Goal: Browse casually: Explore the website without a specific task or goal

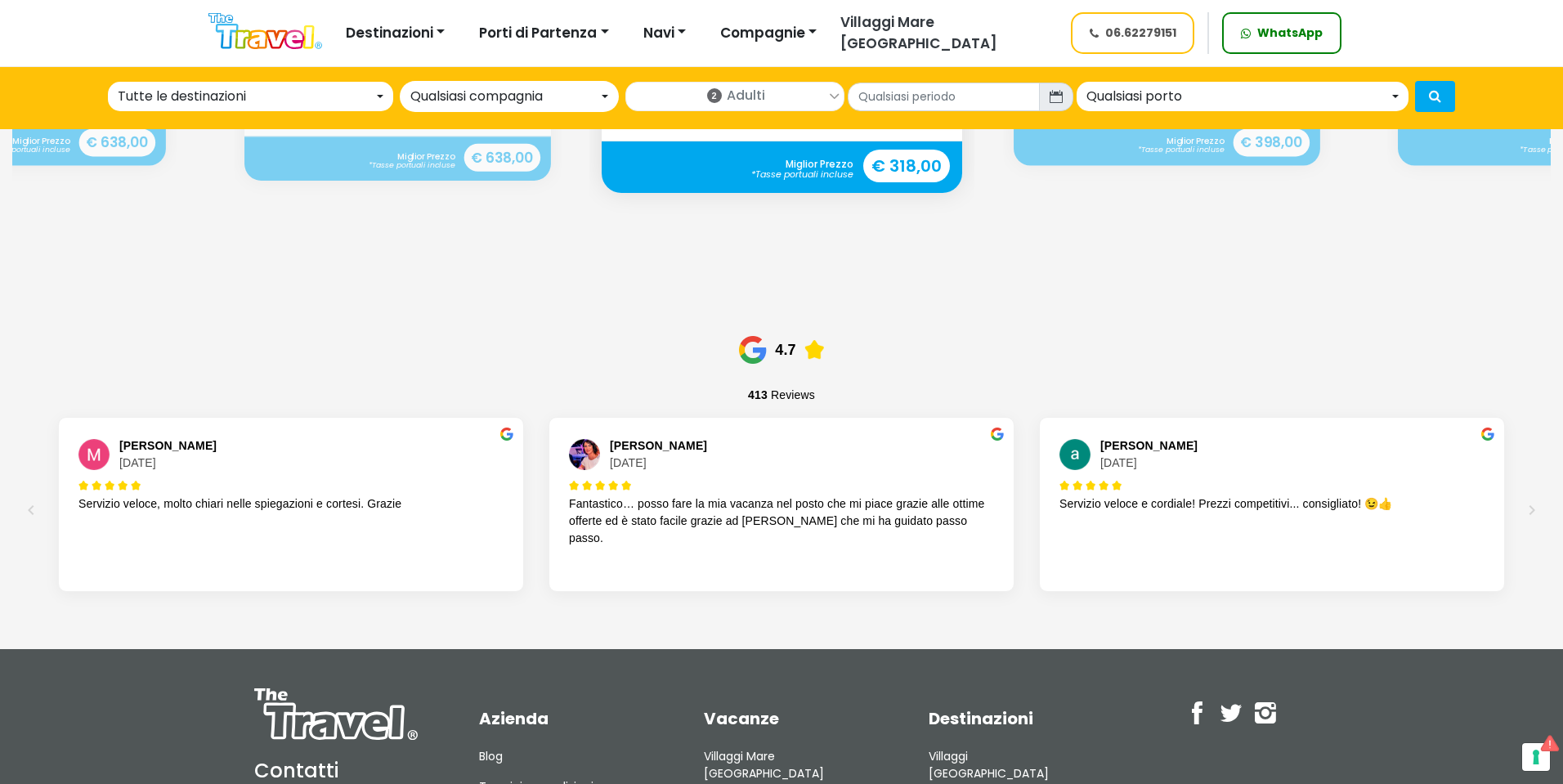
scroll to position [2044, 0]
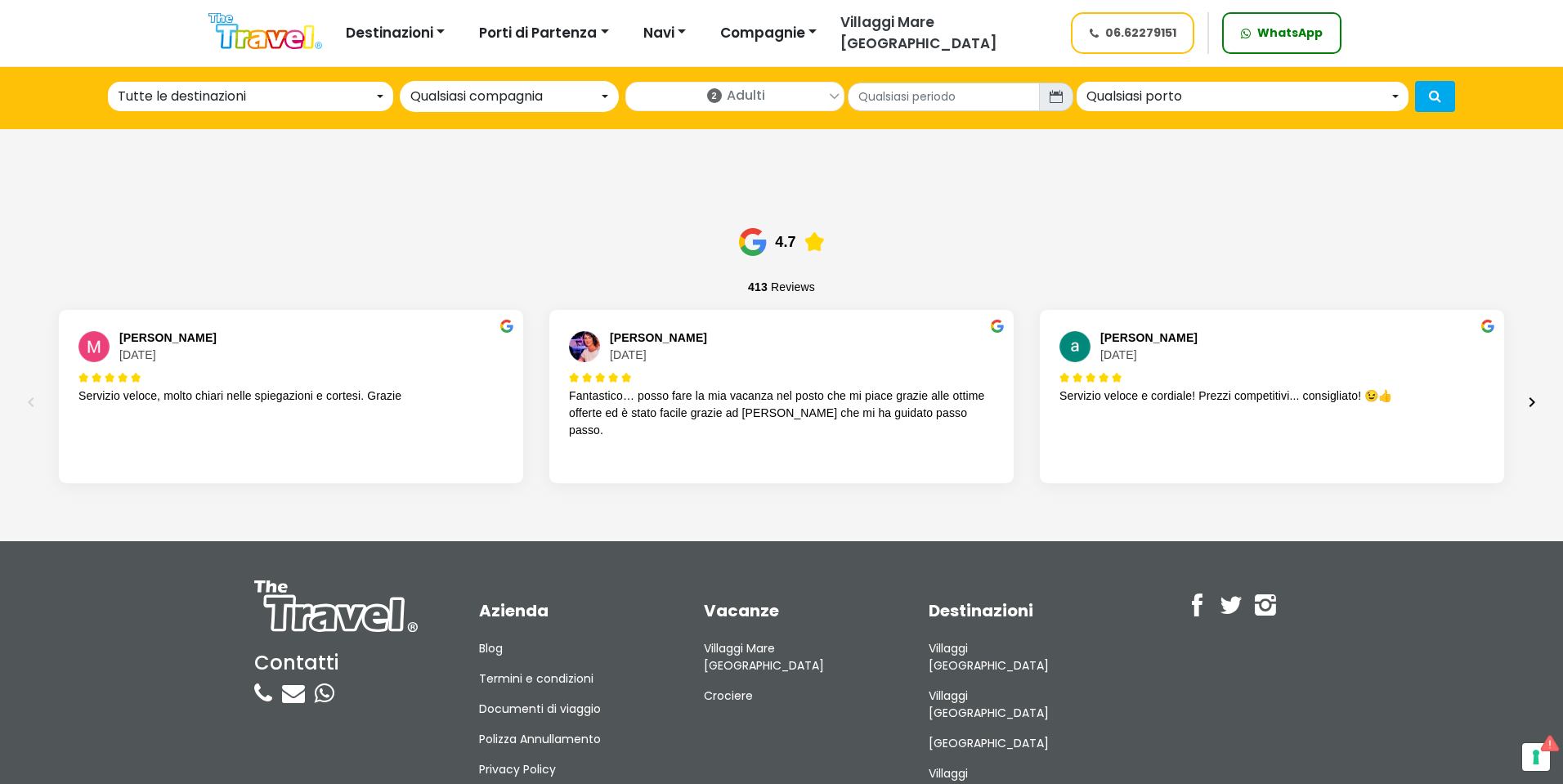
click at [1535, 397] on icon "Next" at bounding box center [1532, 401] width 6 height 9
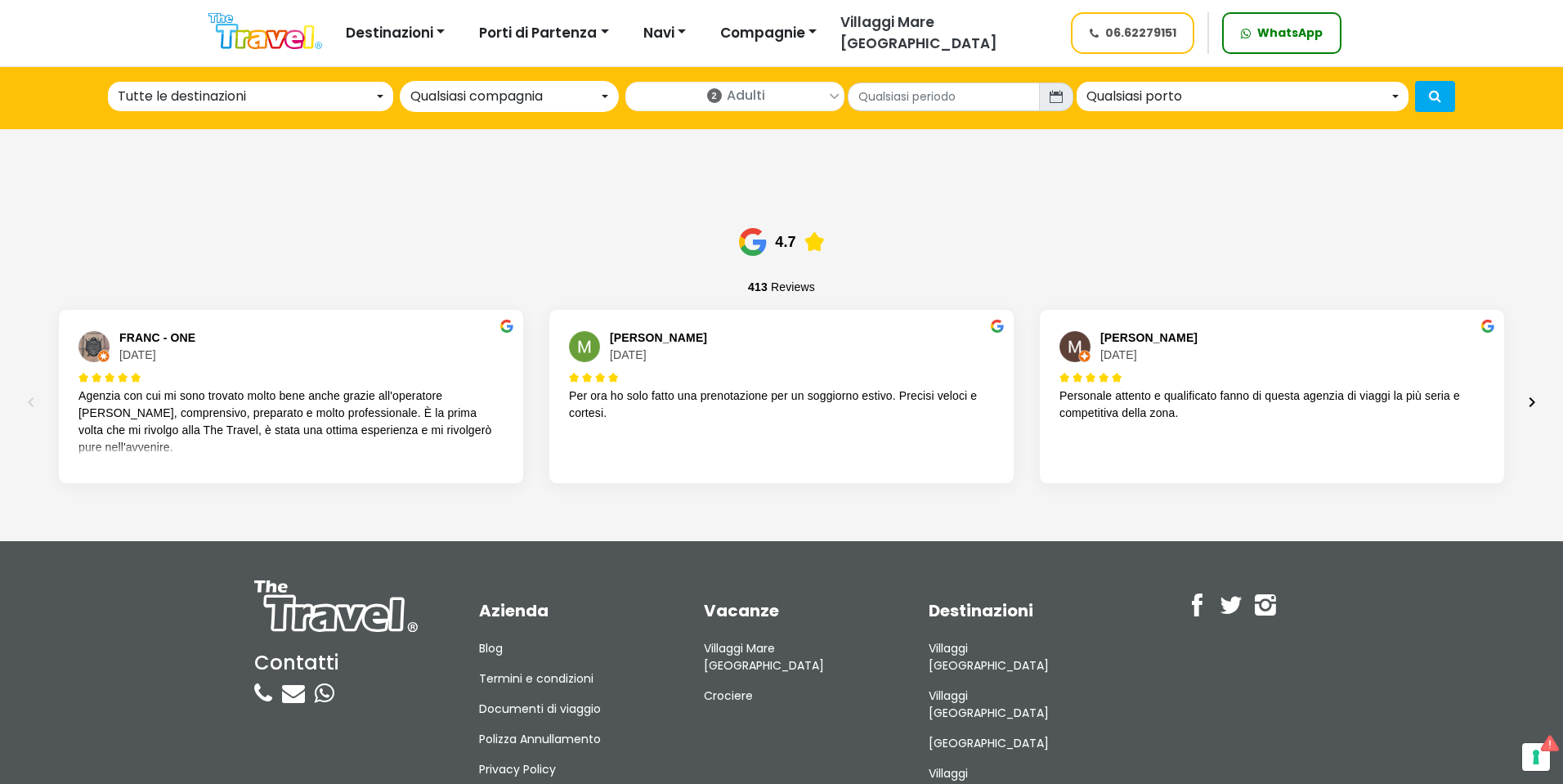
click at [1535, 397] on icon "Next" at bounding box center [1532, 401] width 6 height 9
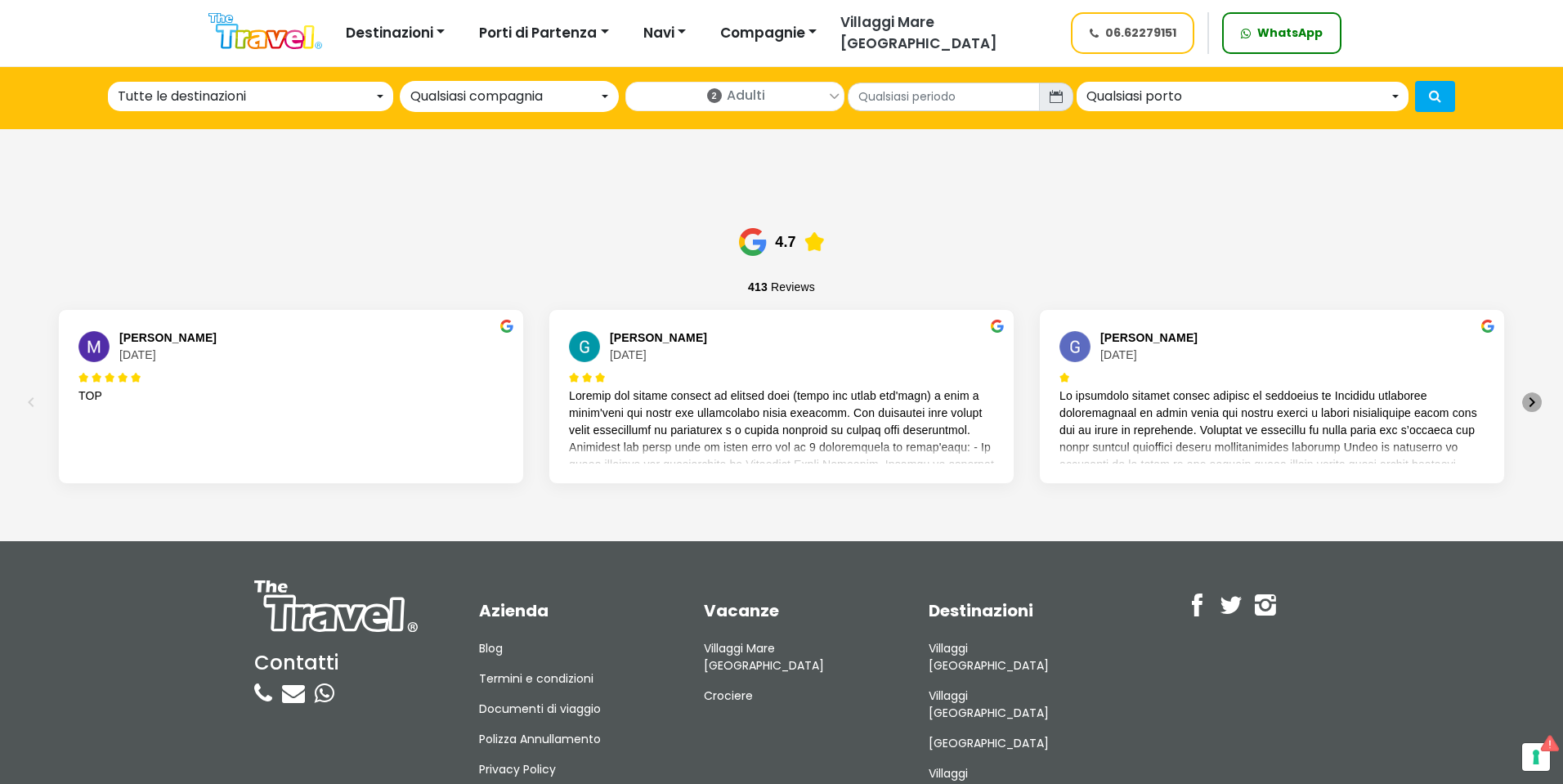
click at [1535, 397] on icon "Next" at bounding box center [1532, 401] width 6 height 9
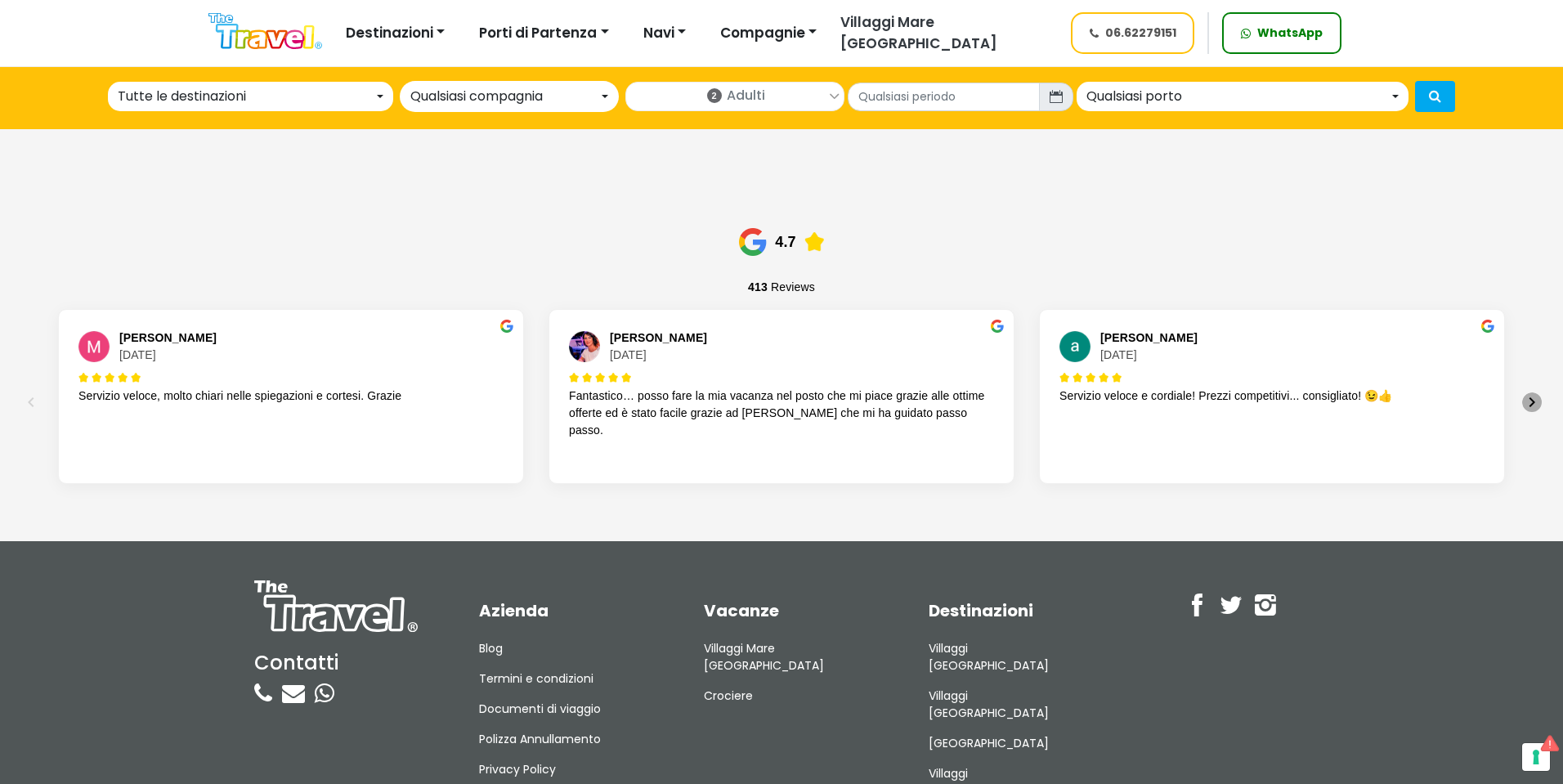
click at [1535, 397] on icon "Next" at bounding box center [1532, 401] width 6 height 9
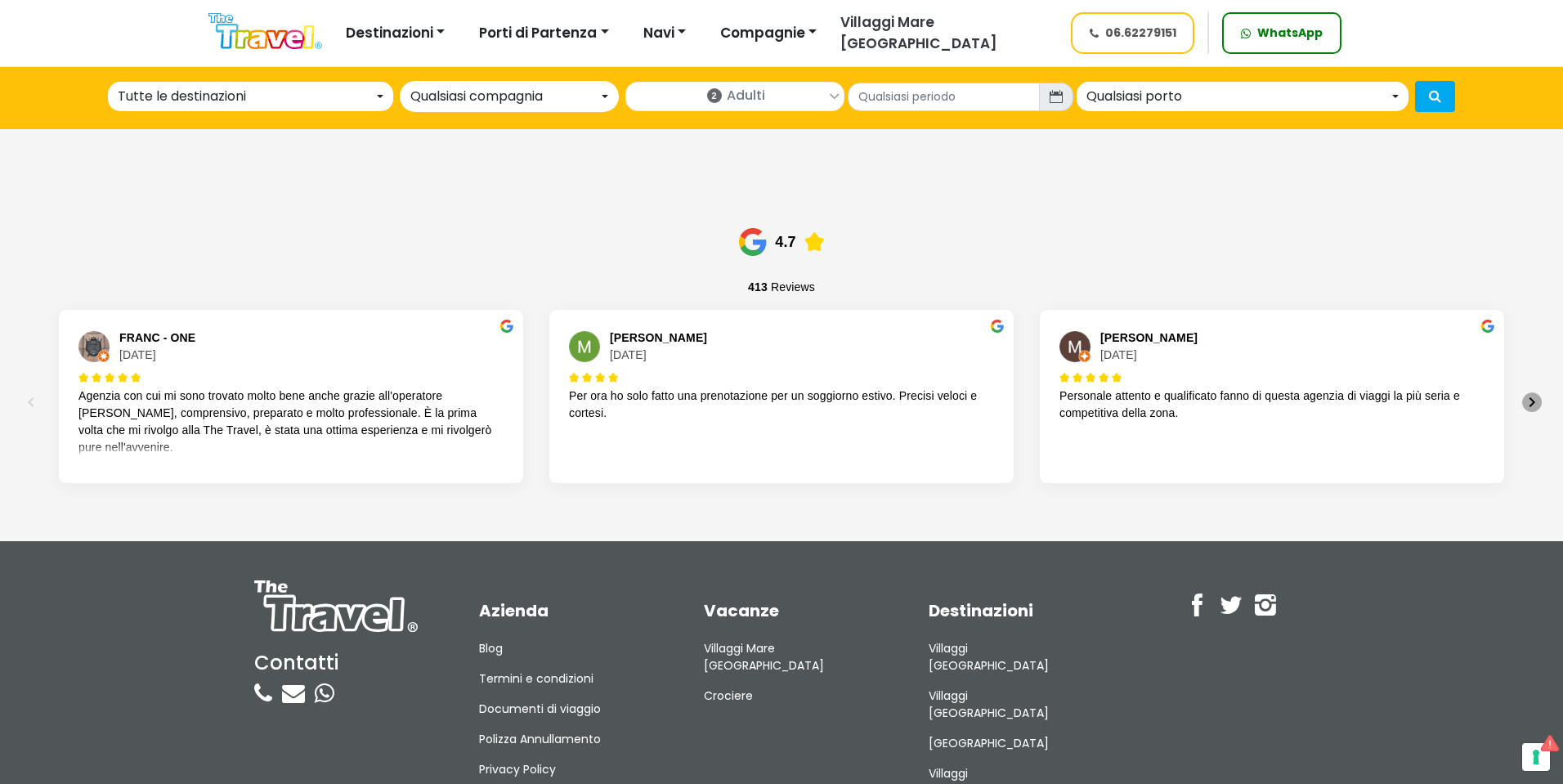
click at [1531, 392] on icon "Next" at bounding box center [1531, 401] width 20 height 20
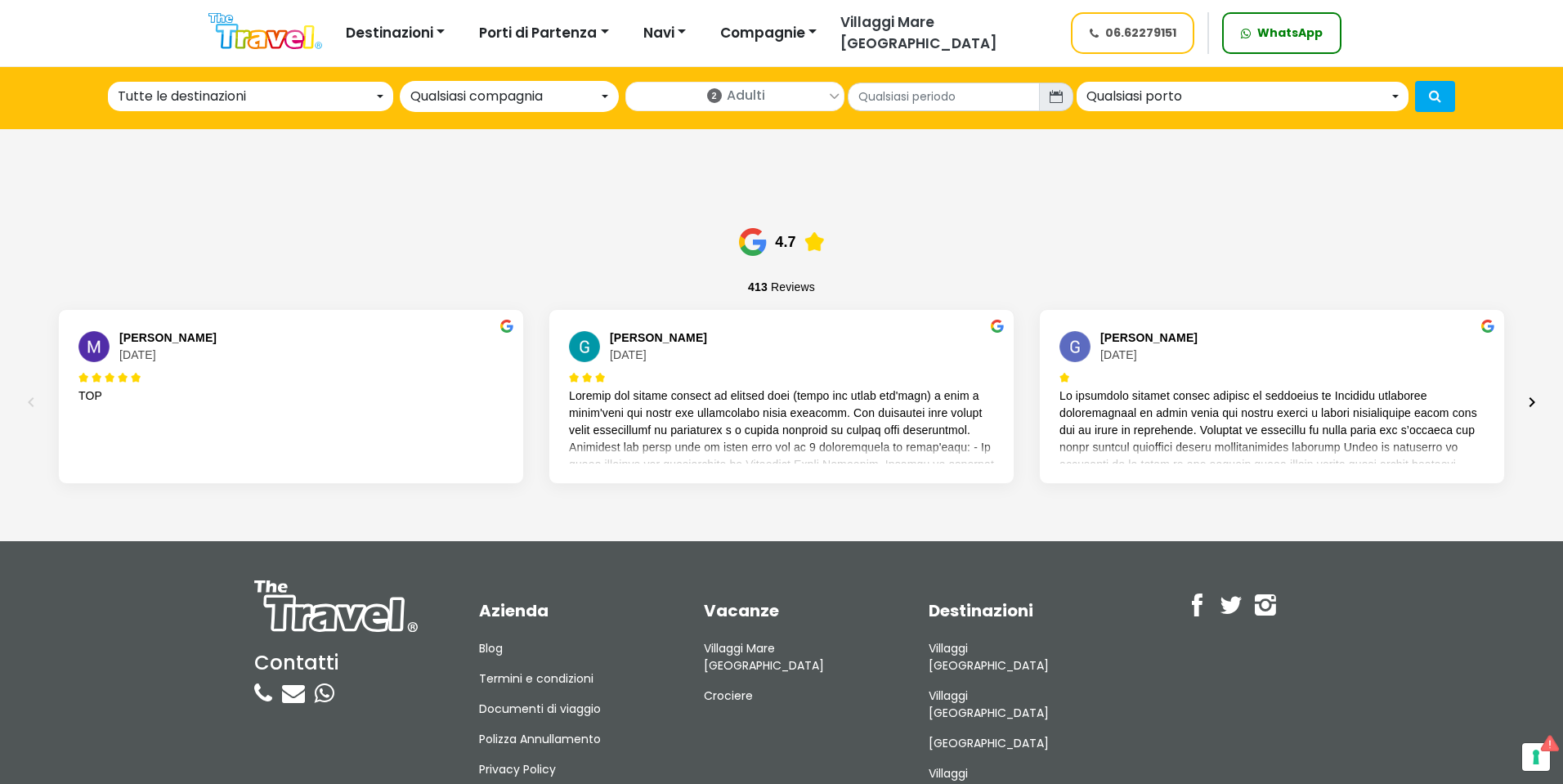
click at [1531, 392] on icon "Next" at bounding box center [1531, 401] width 20 height 20
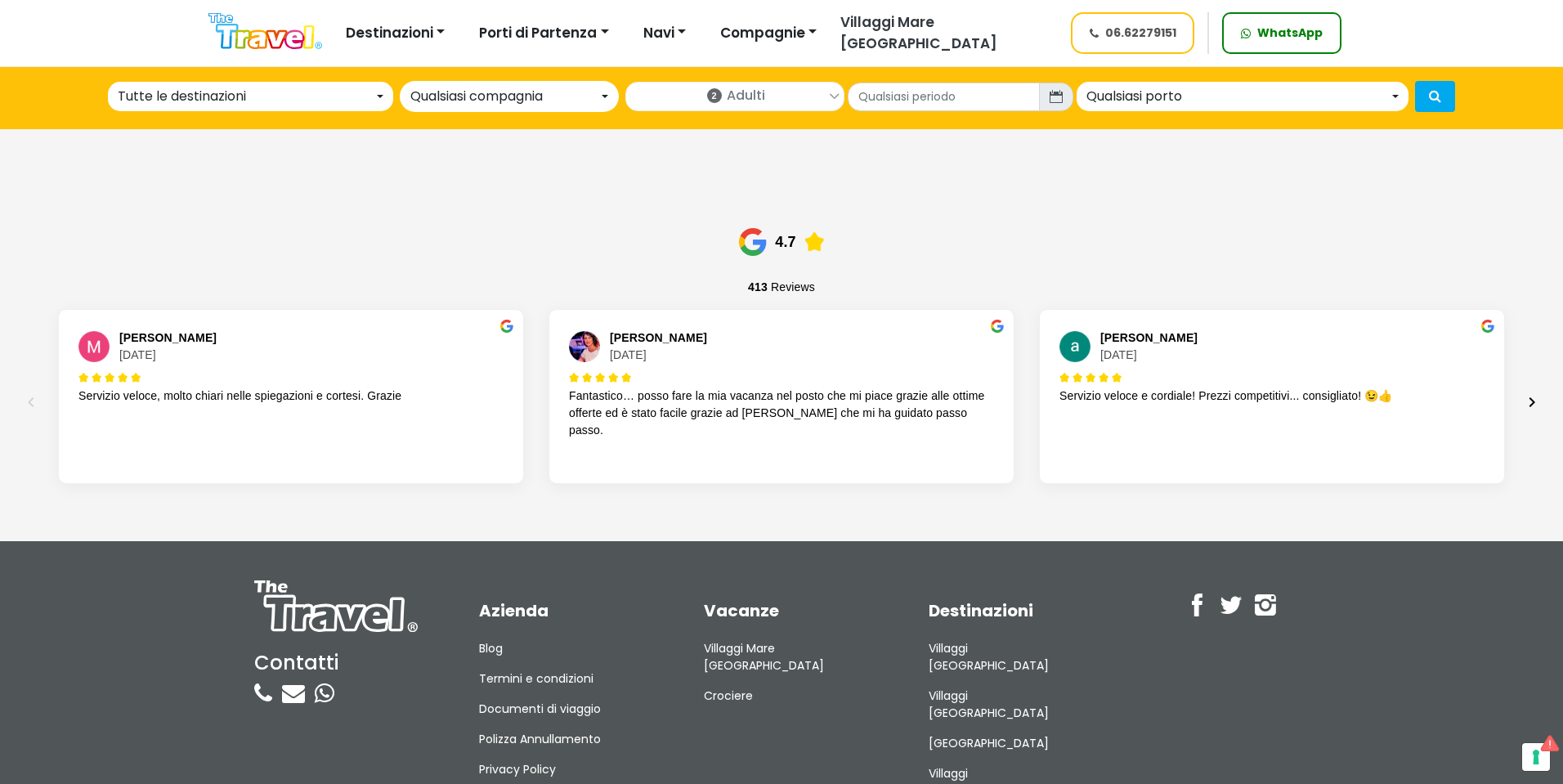
click at [1525, 392] on icon "Next" at bounding box center [1531, 401] width 20 height 20
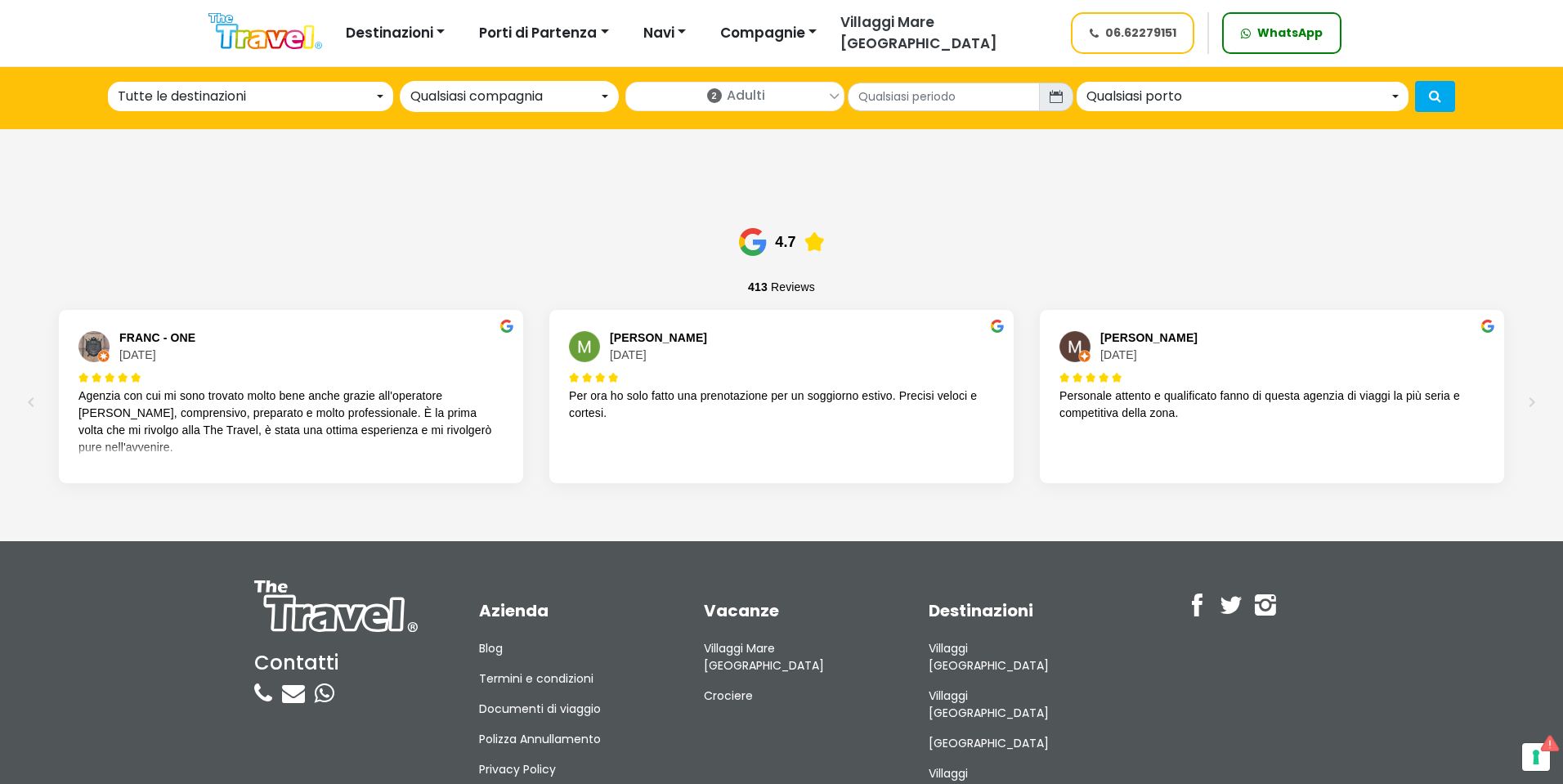
click at [223, 455] on div "FRANC - ONE [DATE] Agenzia con cui mi sono trovato molto bene anche grazie all'…" at bounding box center [291, 409] width 466 height 200
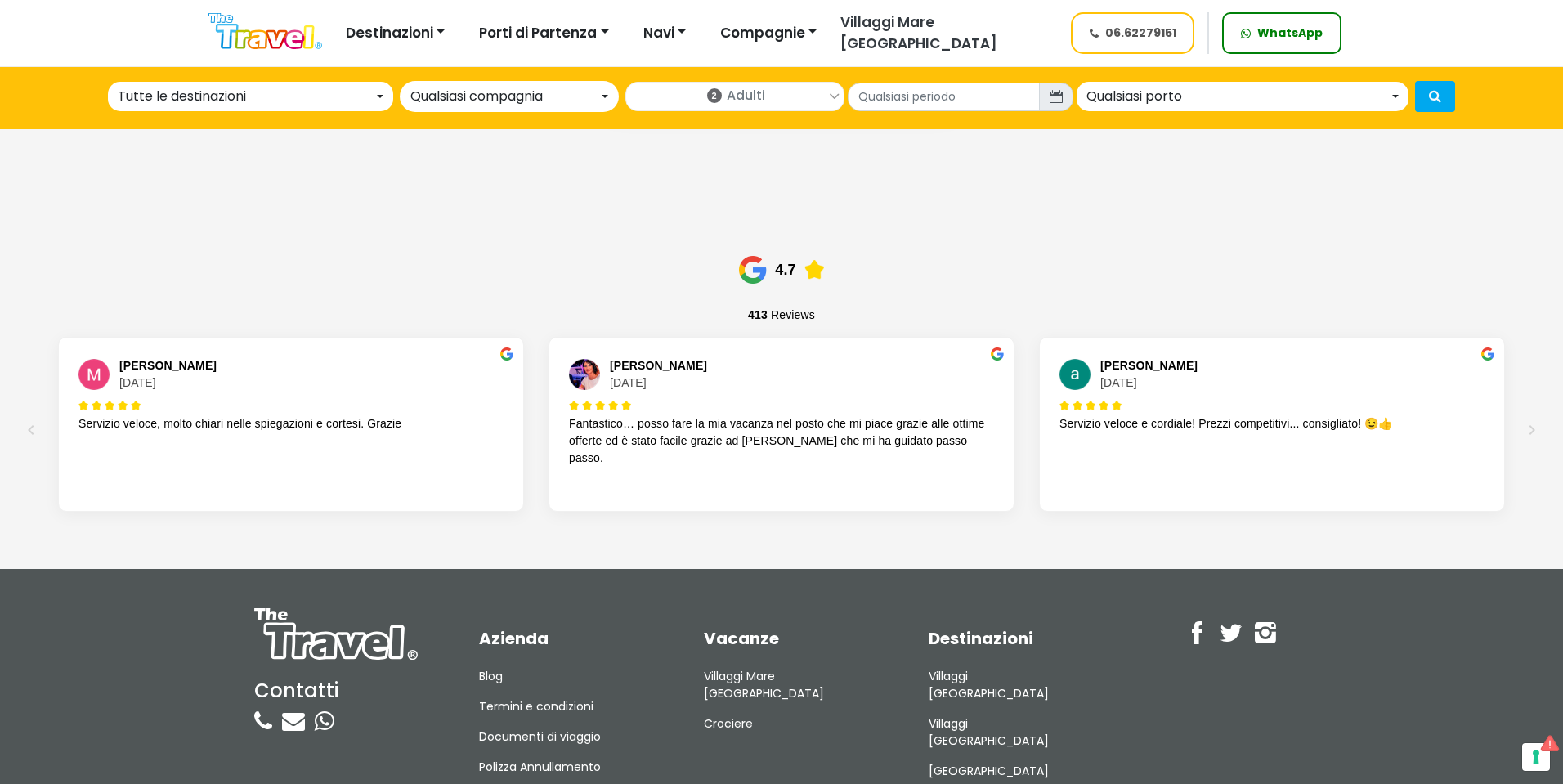
scroll to position [1987, 0]
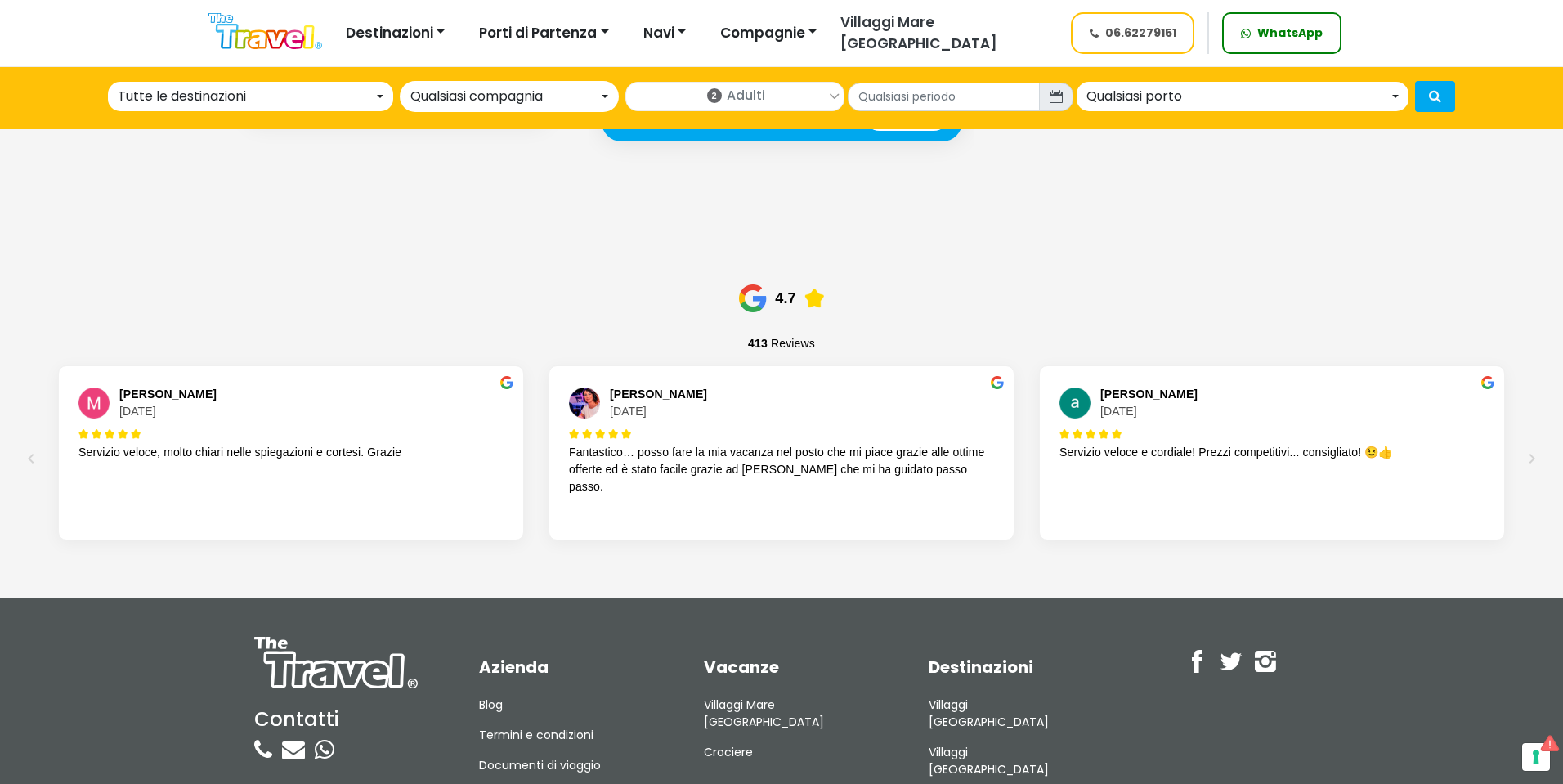
click at [267, 492] on div "Monica Bianco 8 maggio 2025 Servizio veloce, molto chiari nelle spiegazioni e c…" at bounding box center [291, 465] width 466 height 200
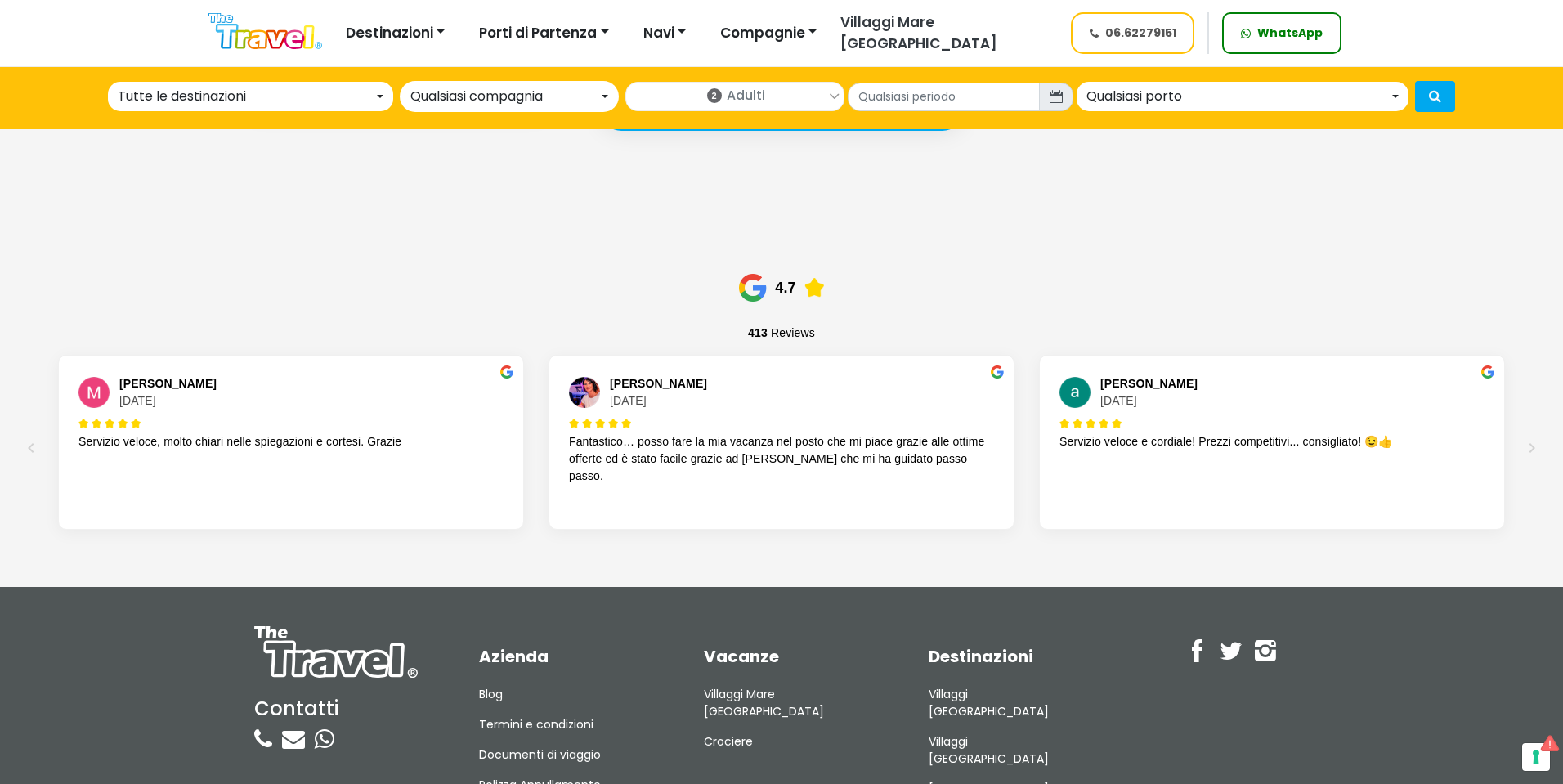
scroll to position [1987, 0]
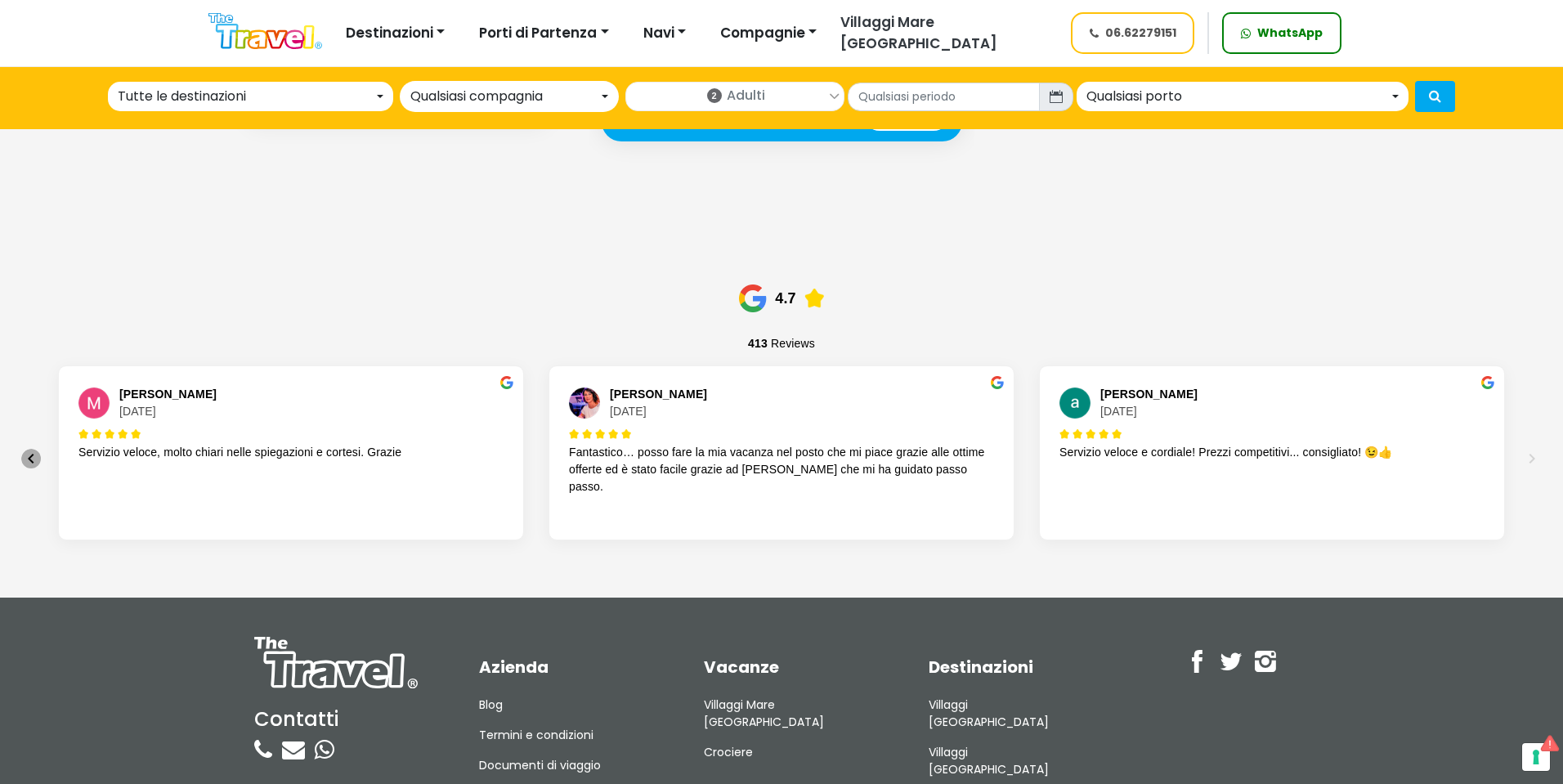
click at [28, 448] on icon "Previous" at bounding box center [31, 458] width 20 height 20
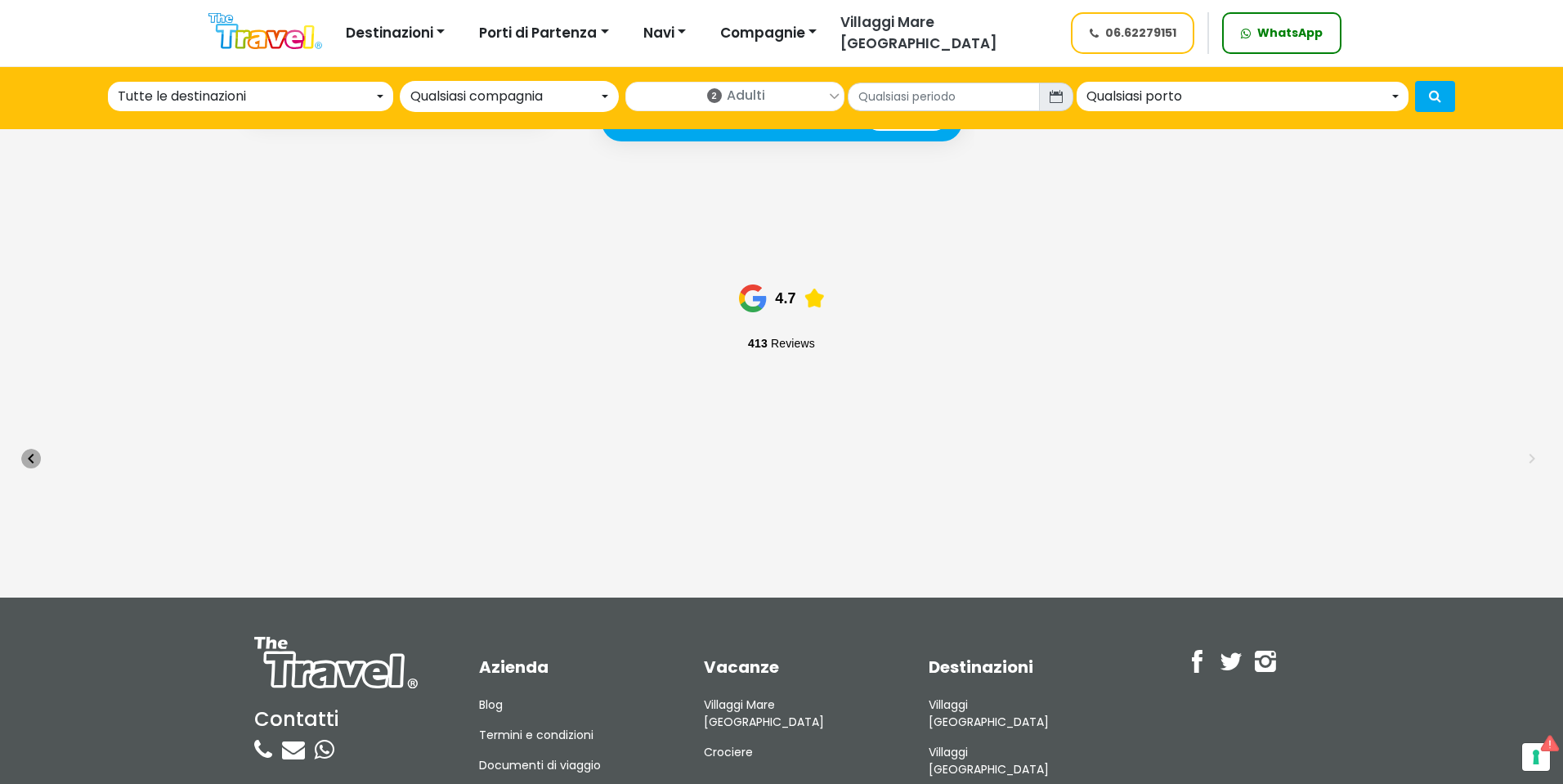
click at [28, 448] on icon "Previous" at bounding box center [31, 458] width 20 height 20
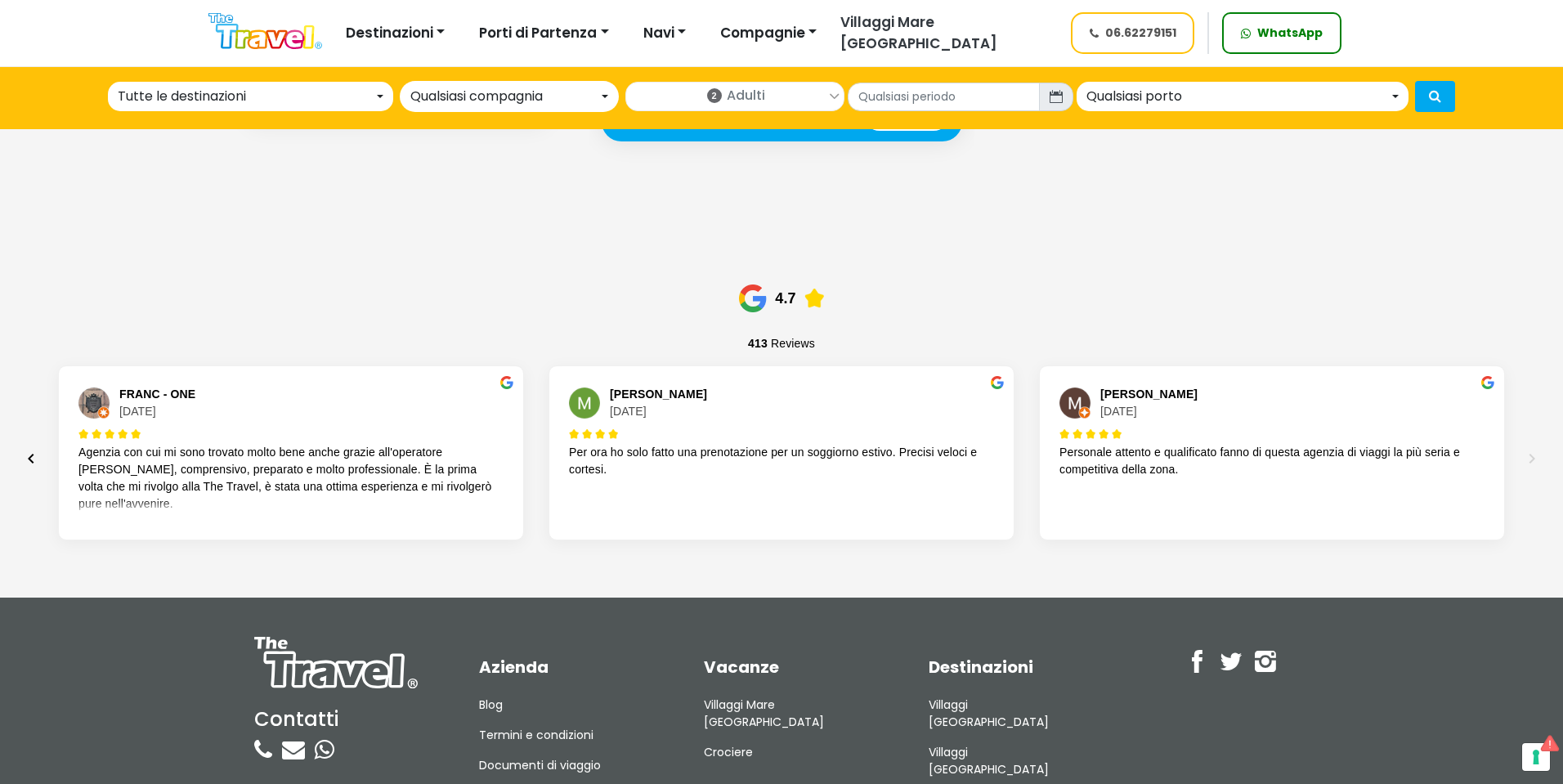
click at [28, 448] on icon "Previous" at bounding box center [31, 458] width 20 height 20
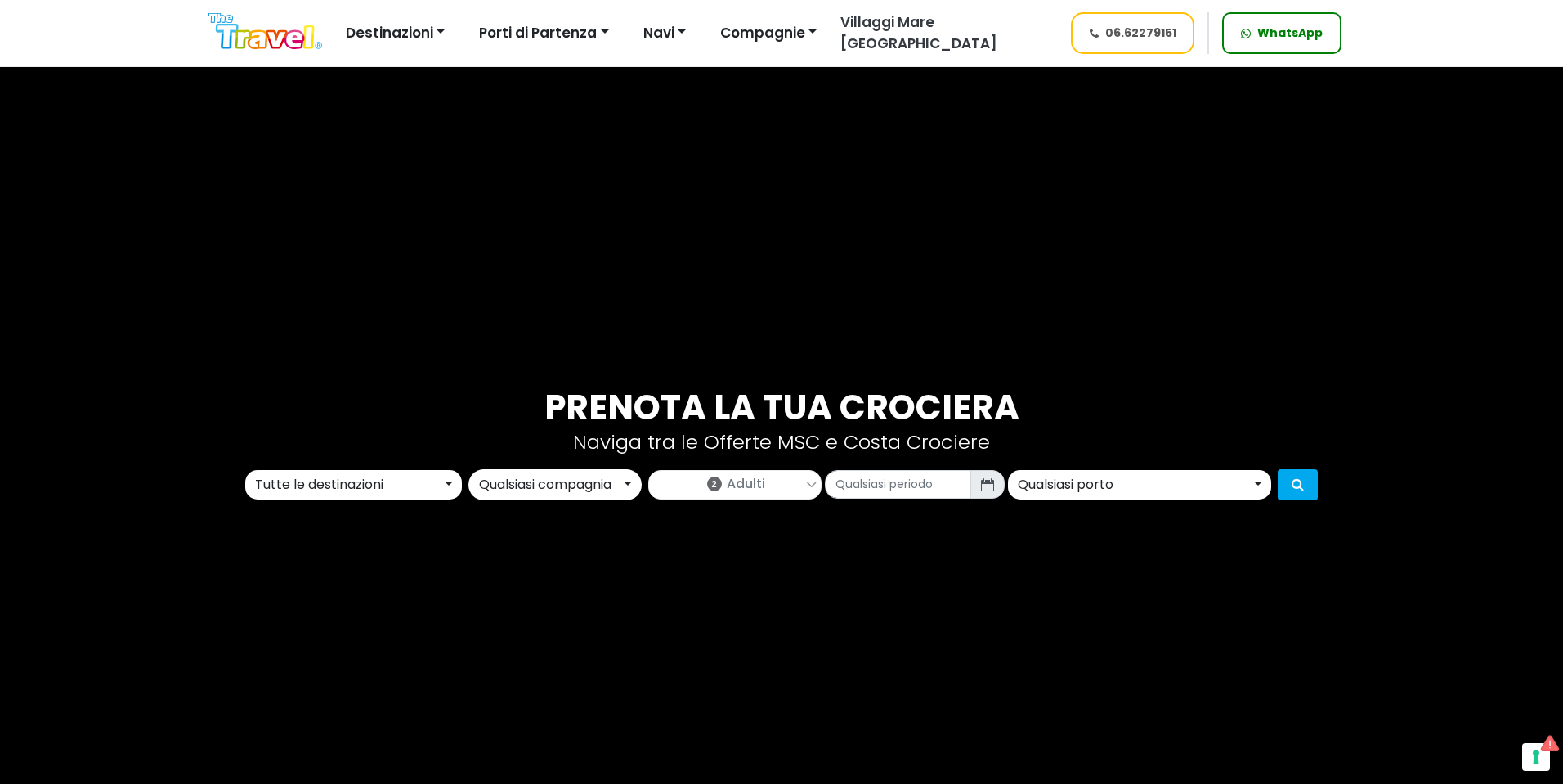
scroll to position [0, 0]
